Goal: Navigation & Orientation: Find specific page/section

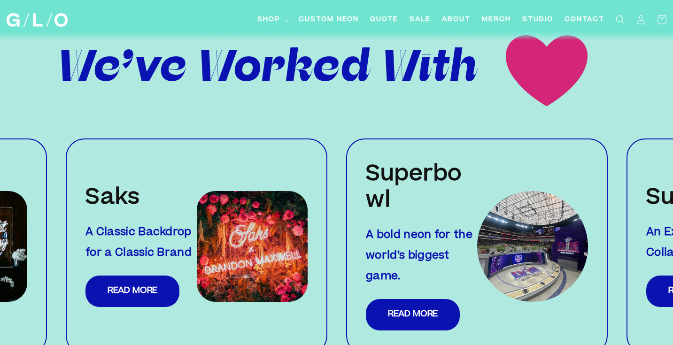
scroll to position [929, 0]
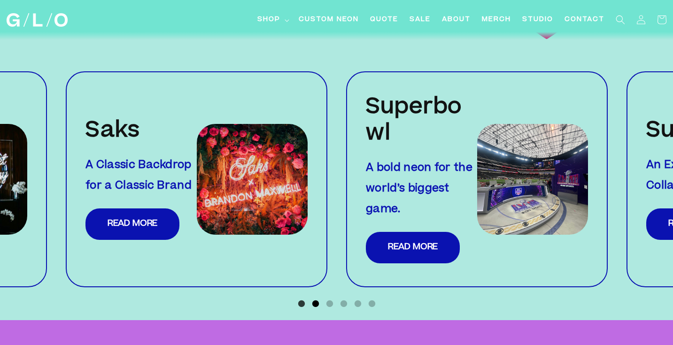
click at [311, 299] on button "2" at bounding box center [315, 303] width 9 height 9
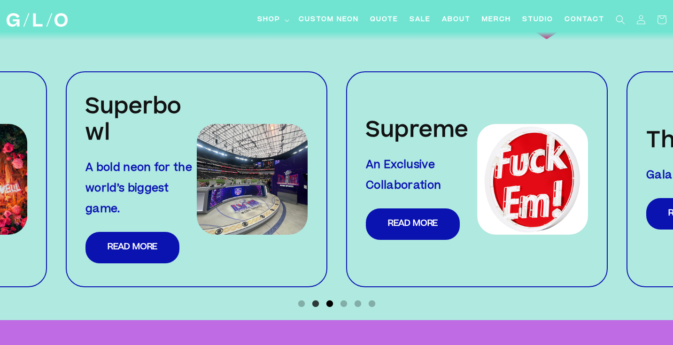
click at [328, 299] on button "3" at bounding box center [329, 303] width 9 height 9
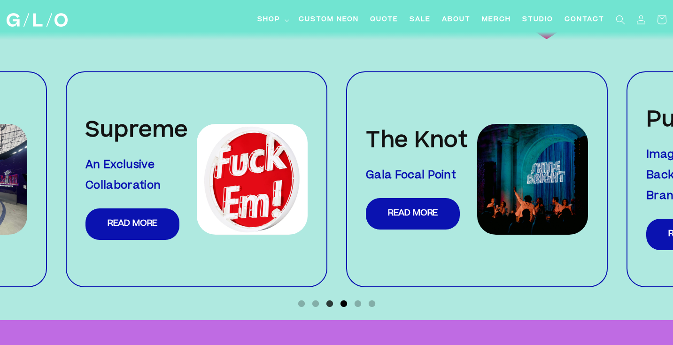
click at [342, 299] on button "4" at bounding box center [343, 303] width 9 height 9
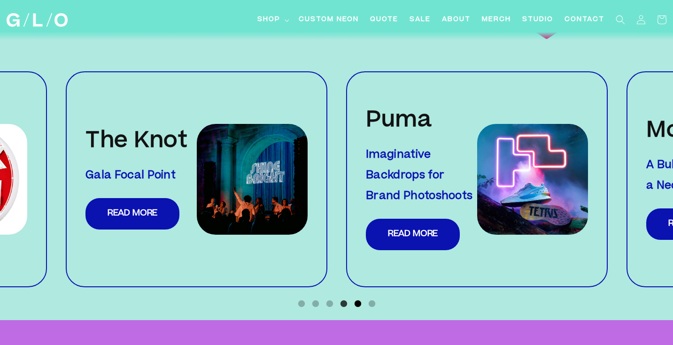
click at [356, 299] on button "5" at bounding box center [357, 303] width 9 height 9
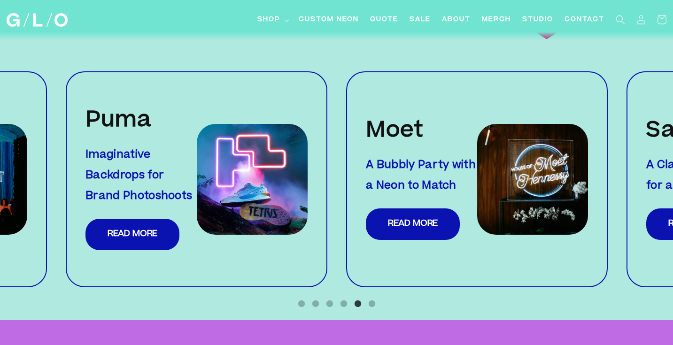
click at [377, 295] on ul "1 2 3 4 5 6" at bounding box center [336, 302] width 673 height 14
click at [370, 299] on button "6" at bounding box center [371, 303] width 9 height 9
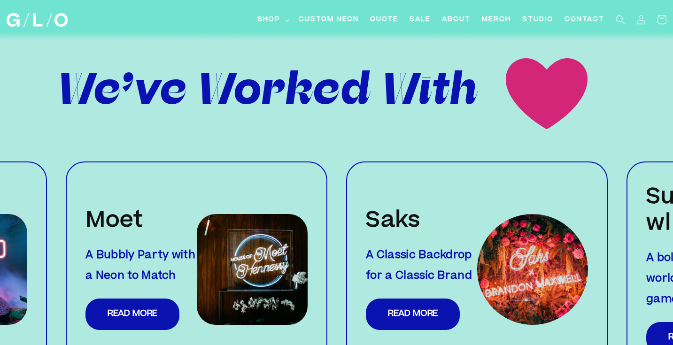
scroll to position [840, 0]
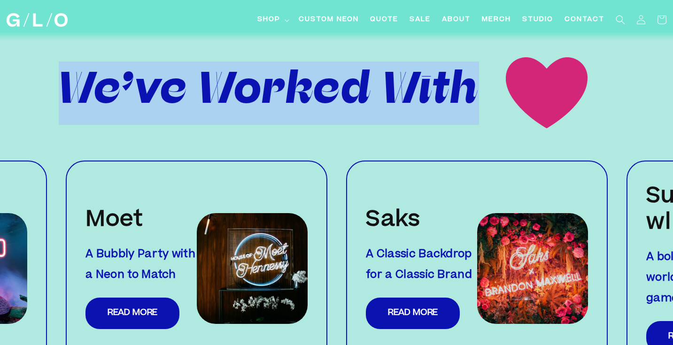
drag, startPoint x: 475, startPoint y: 73, endPoint x: 69, endPoint y: 91, distance: 406.7
click at [69, 91] on span "We’ve Worked With" at bounding box center [269, 93] width 420 height 63
click at [277, 123] on div "We’ve Worked With" at bounding box center [336, 84] width 654 height 154
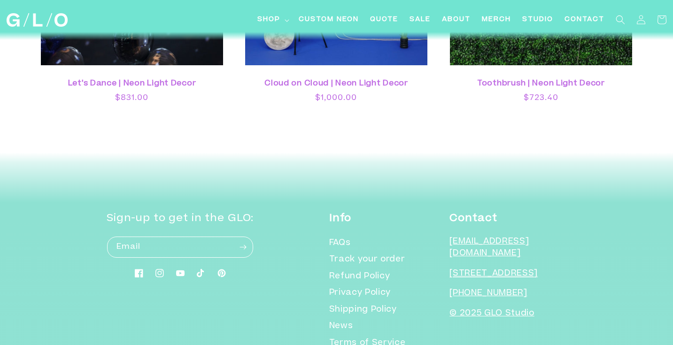
scroll to position [2615, 0]
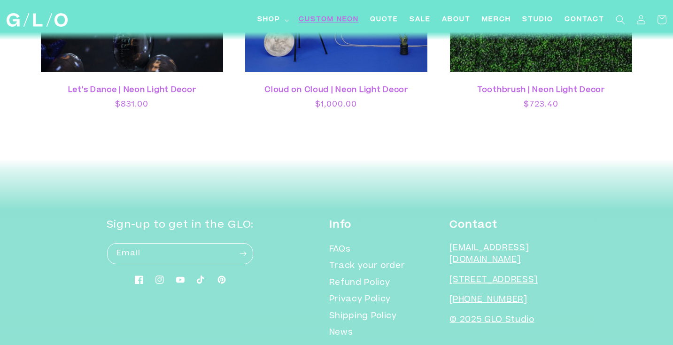
click at [352, 21] on span "Custom Neon" at bounding box center [329, 20] width 60 height 10
